Goal: Find specific page/section: Find specific page/section

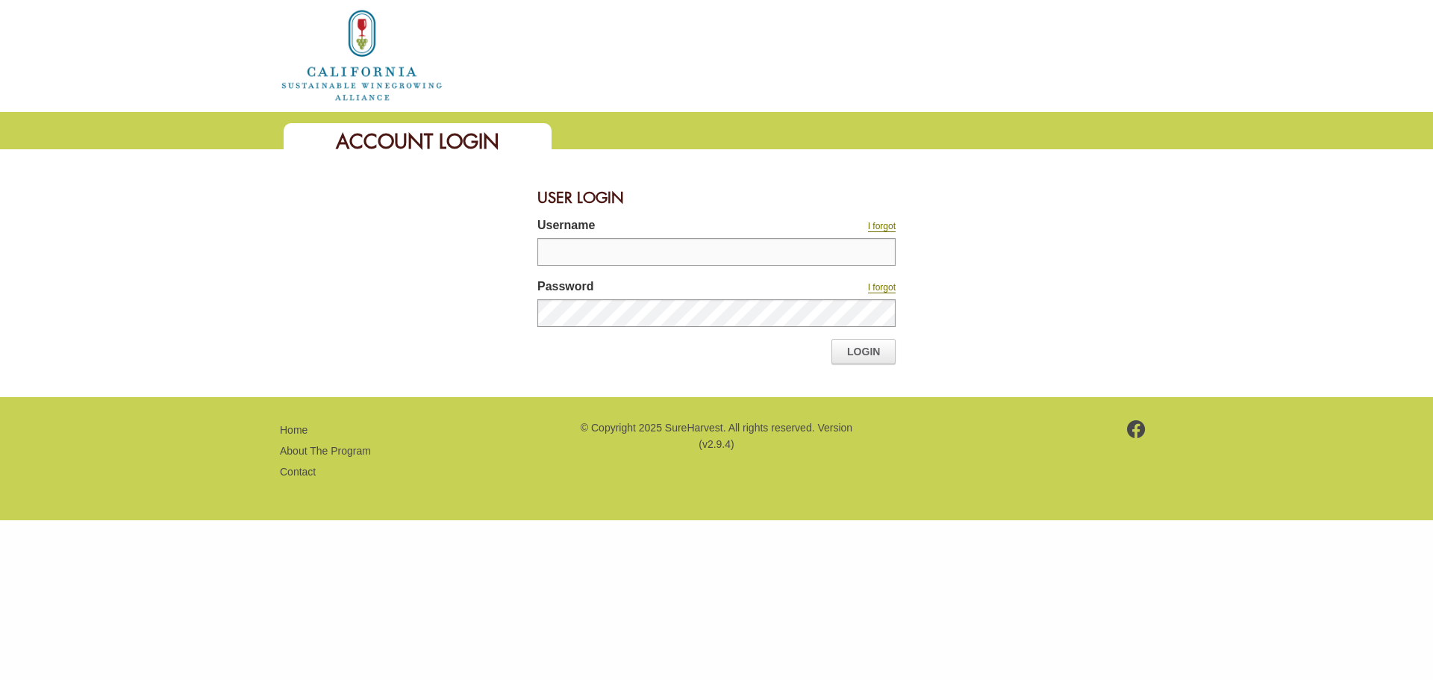
click at [590, 254] on input "Username" at bounding box center [716, 252] width 358 height 28
type input "**********"
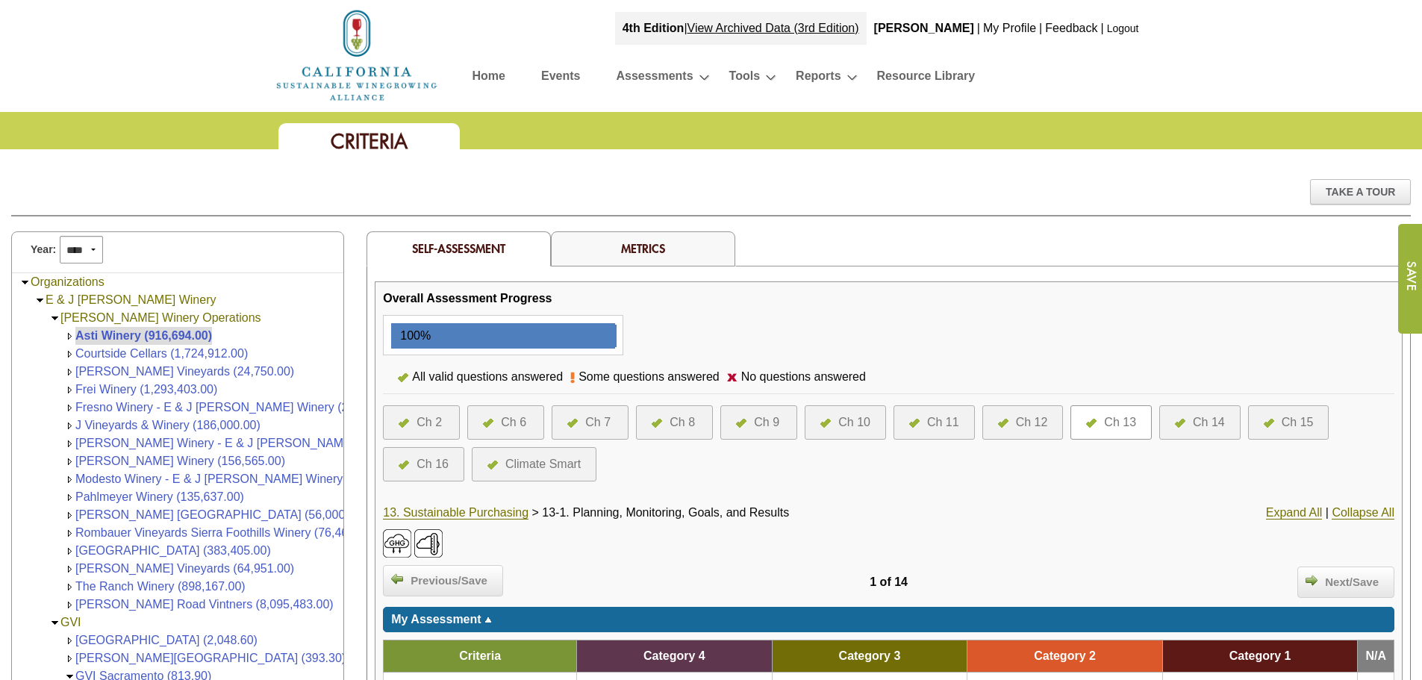
scroll to position [56, 0]
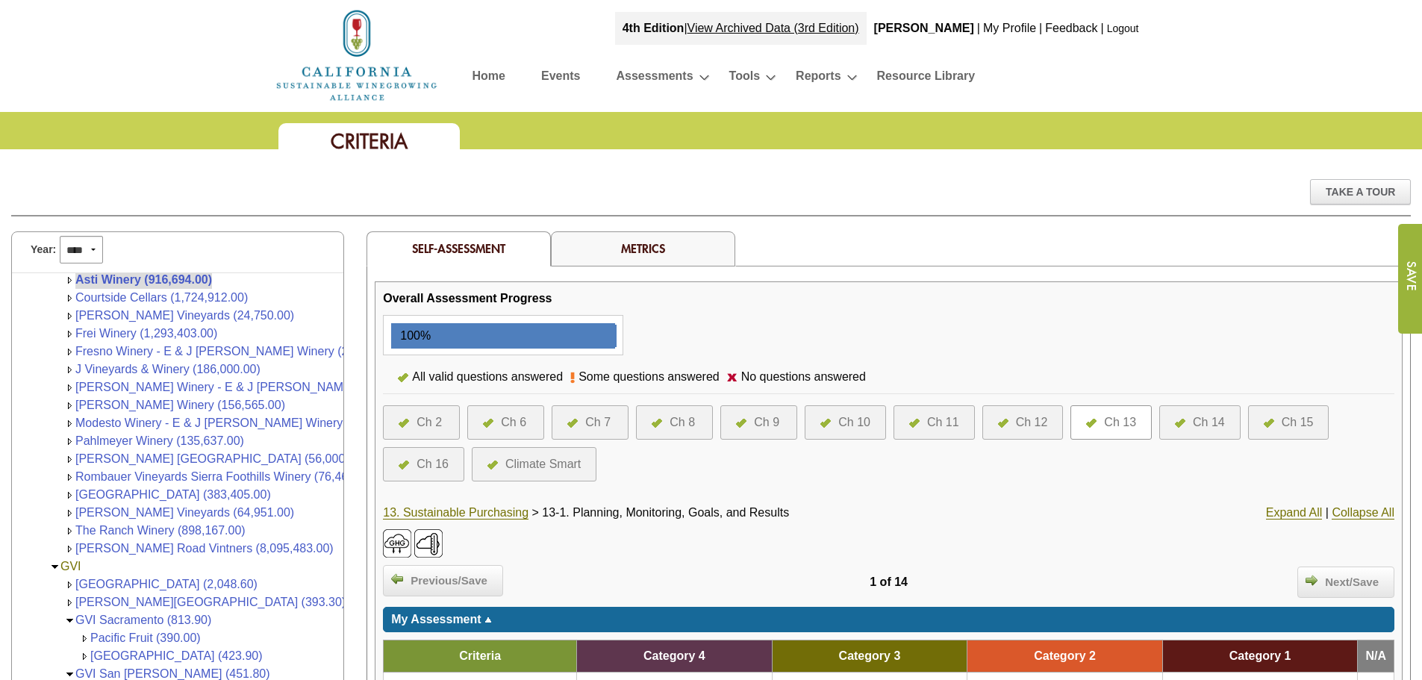
click at [490, 77] on link "Home" at bounding box center [488, 79] width 33 height 26
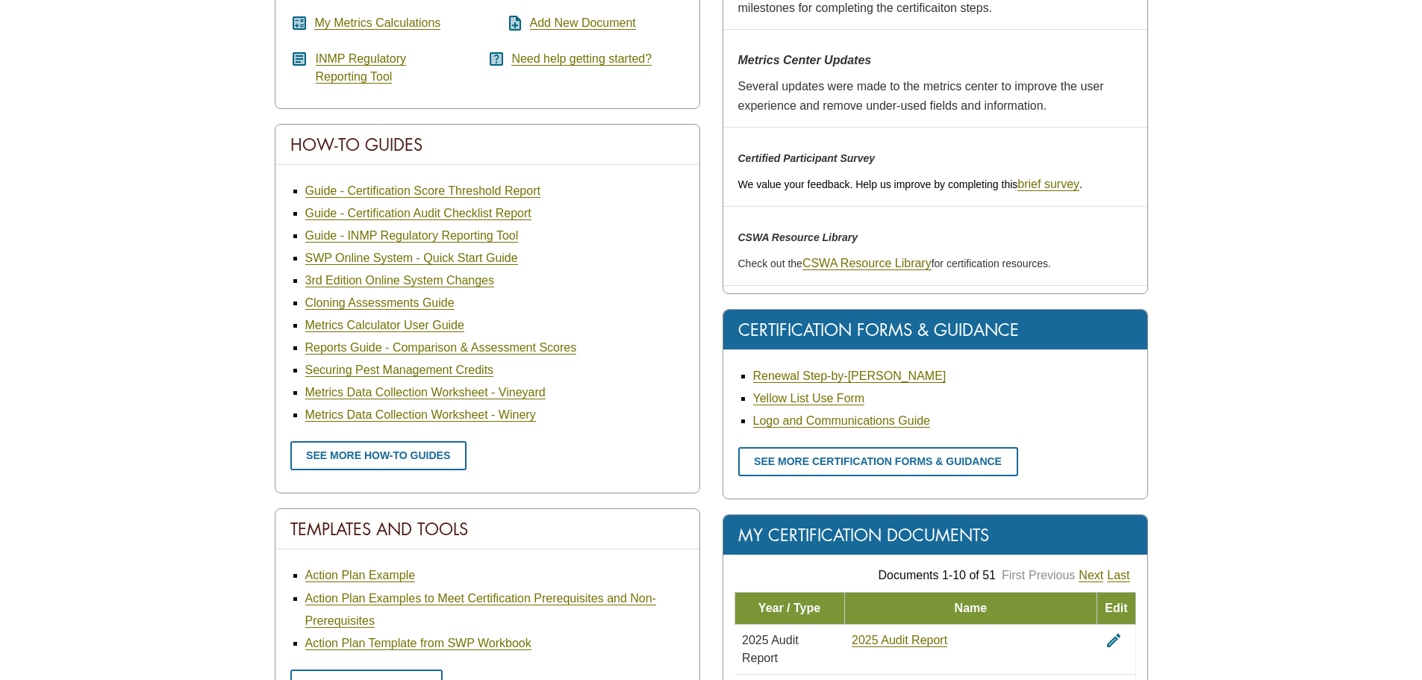
scroll to position [821, 0]
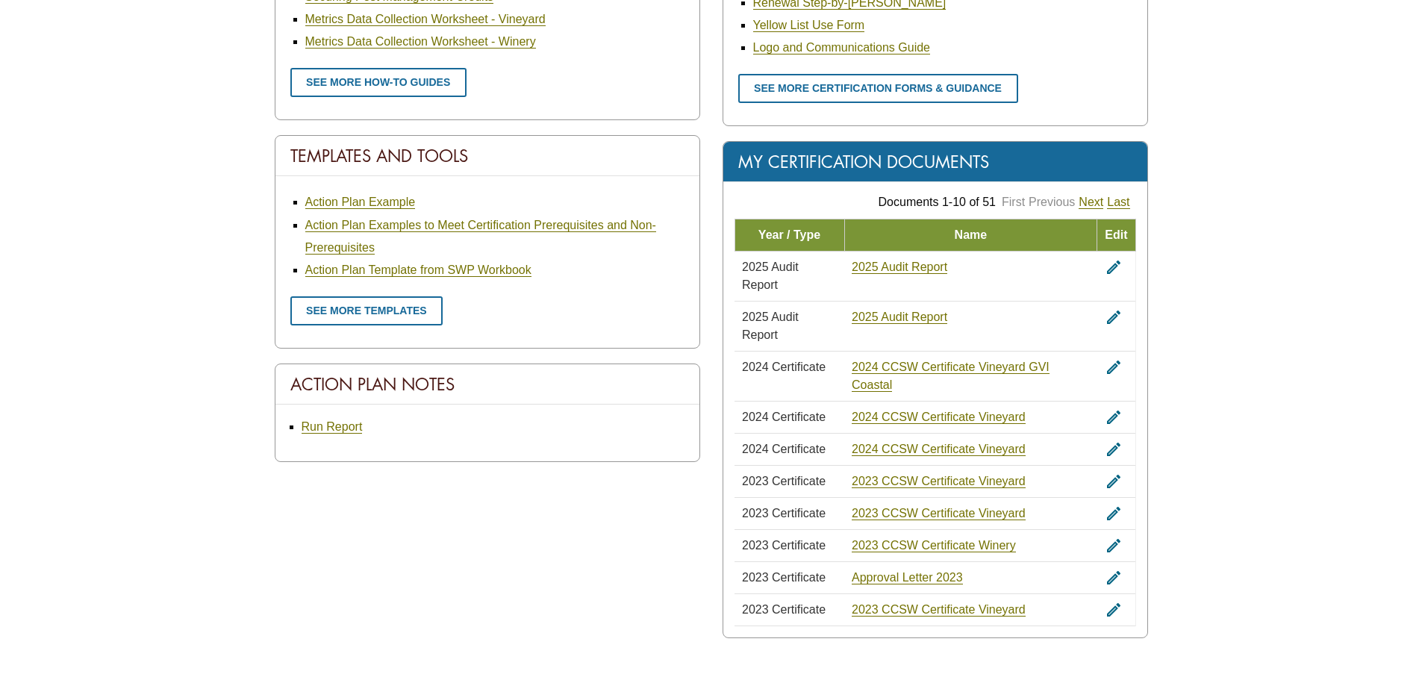
click at [851, 321] on td "2025 Audit Report" at bounding box center [970, 326] width 253 height 50
click at [875, 319] on link "2025 Audit Report" at bounding box center [899, 316] width 96 height 13
click at [873, 269] on link "2025 Audit Report" at bounding box center [899, 266] width 96 height 13
click at [878, 317] on link "2025 Audit Report" at bounding box center [899, 316] width 96 height 13
